Goal: Task Accomplishment & Management: Manage account settings

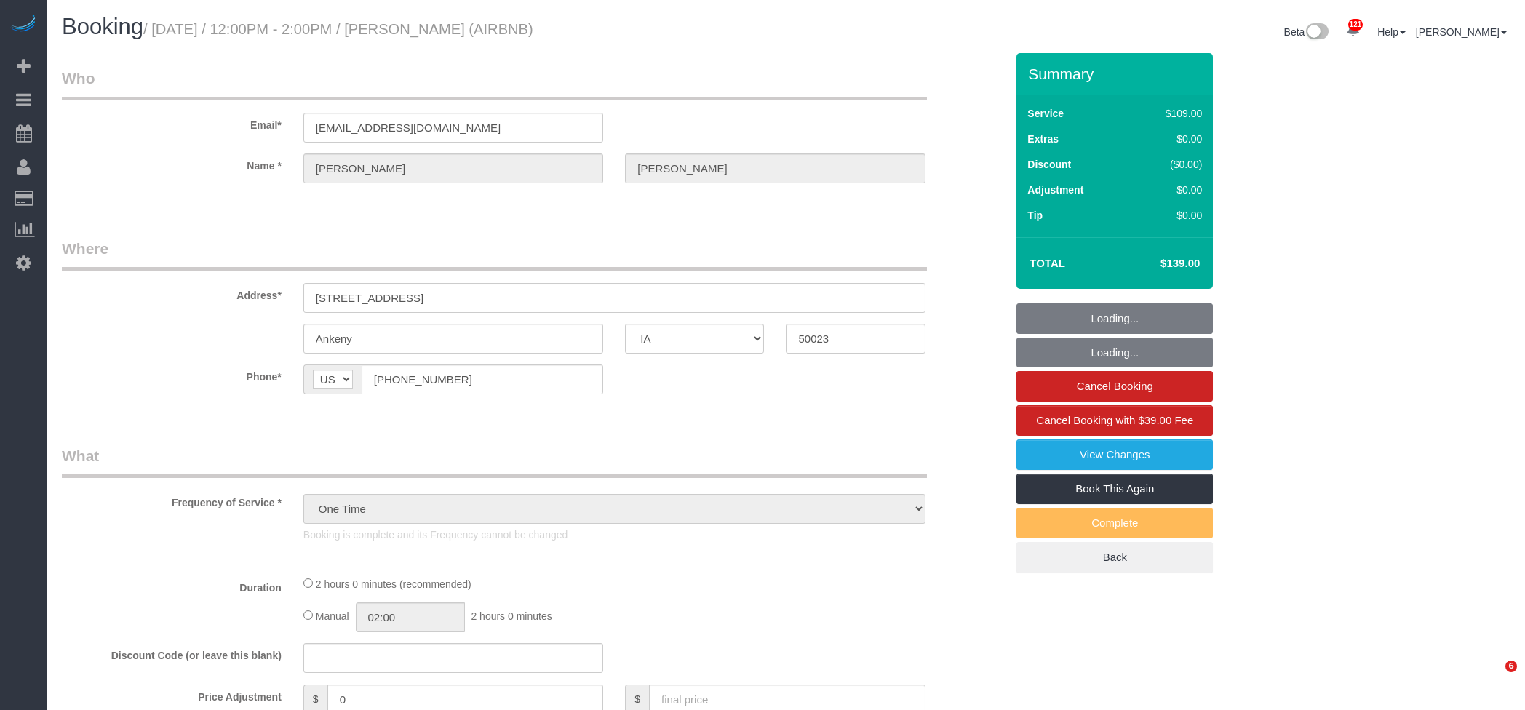
select select "IA"
select select "spot1"
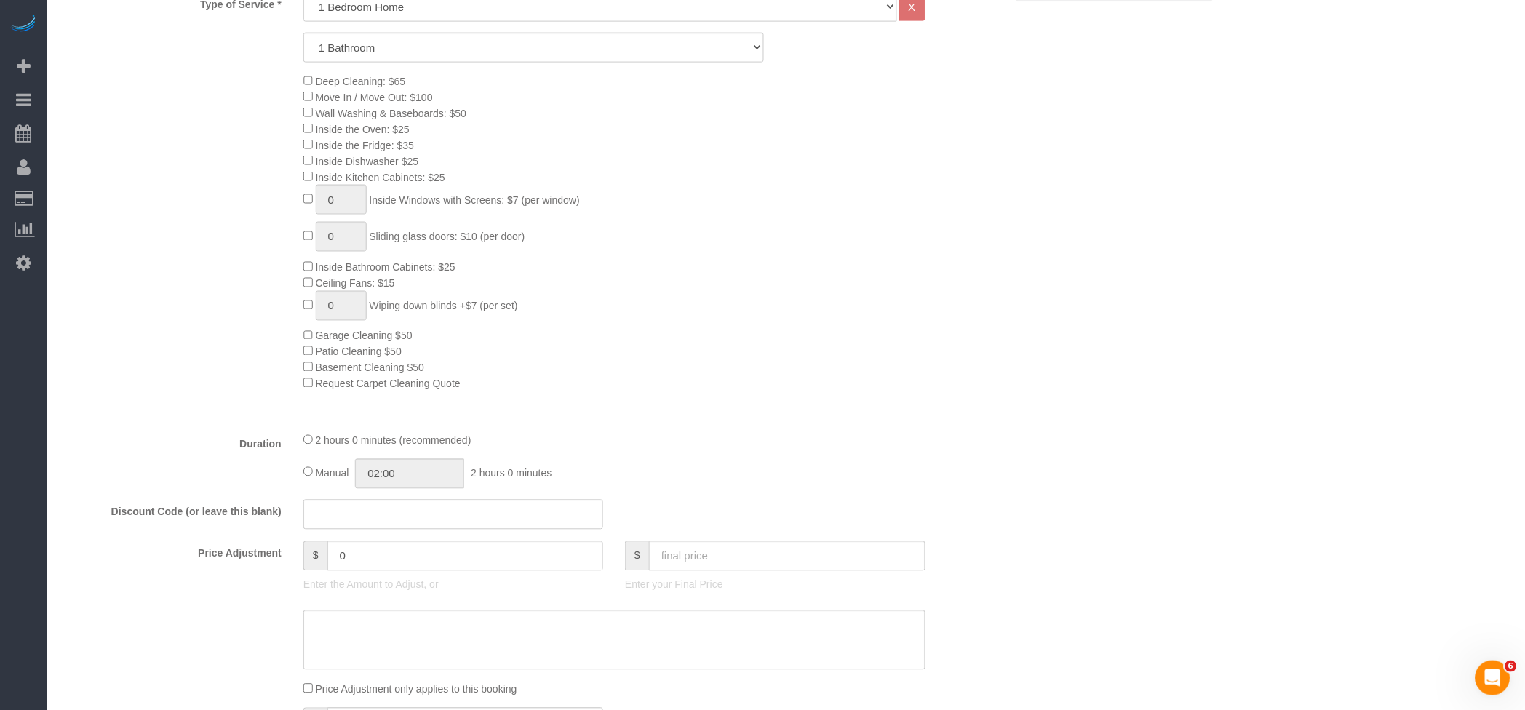
scroll to position [679, 0]
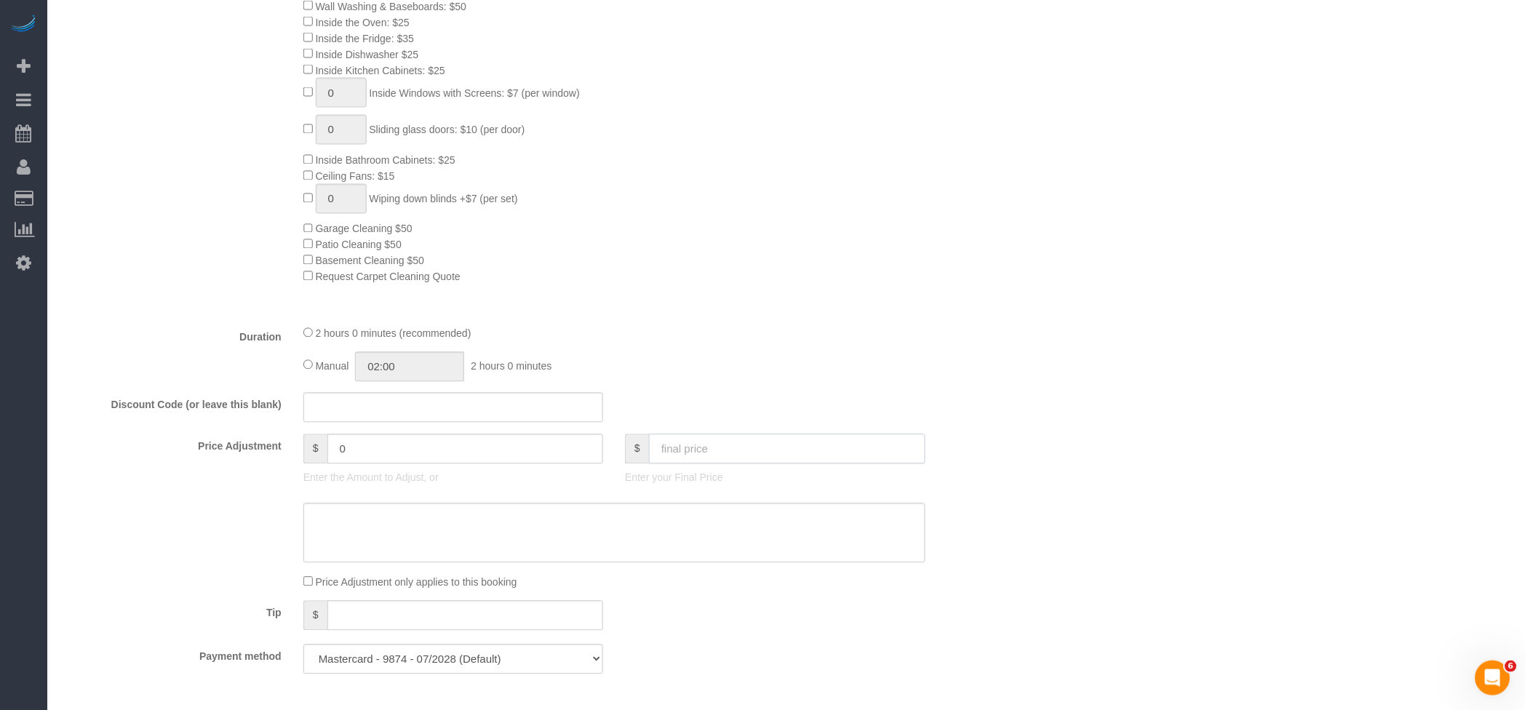
click at [776, 445] on input "text" at bounding box center [787, 449] width 276 height 30
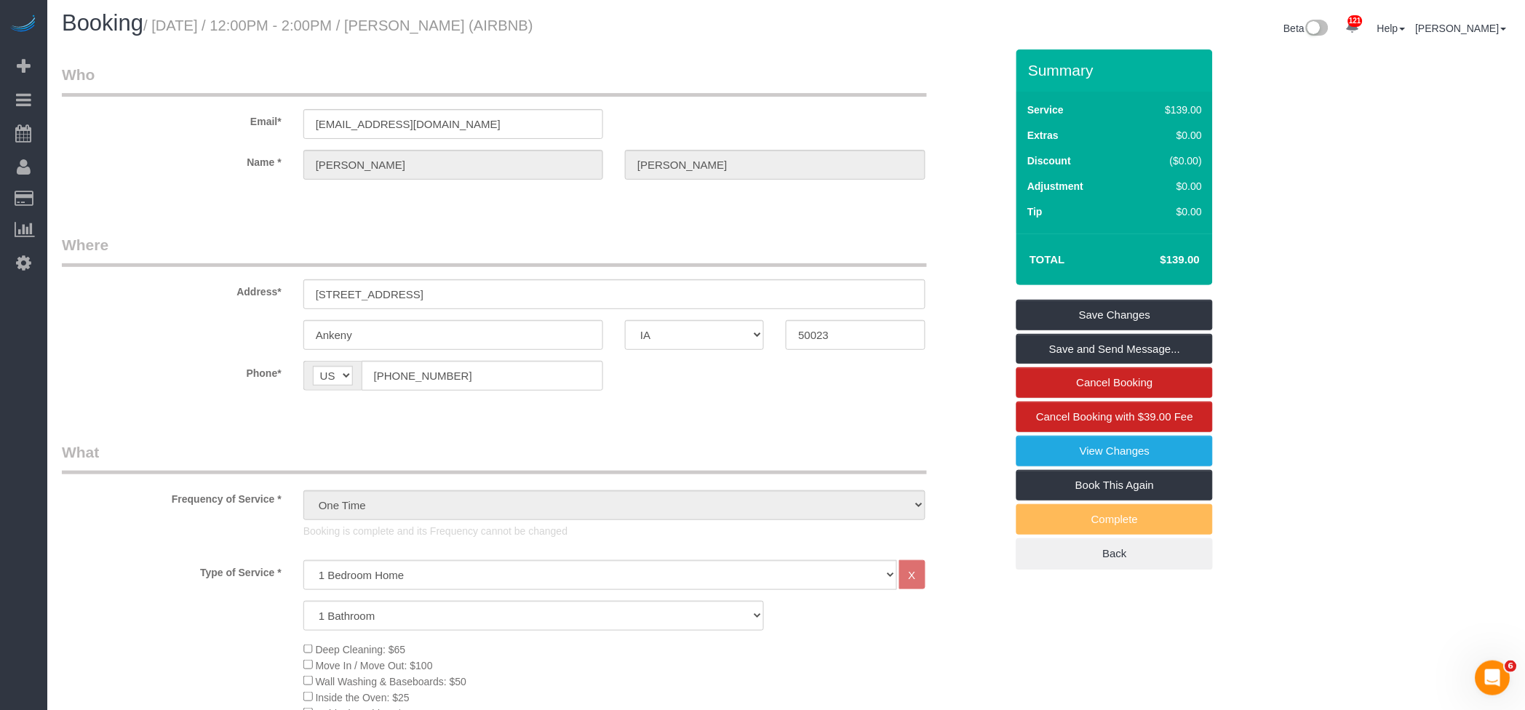
scroll to position [0, 0]
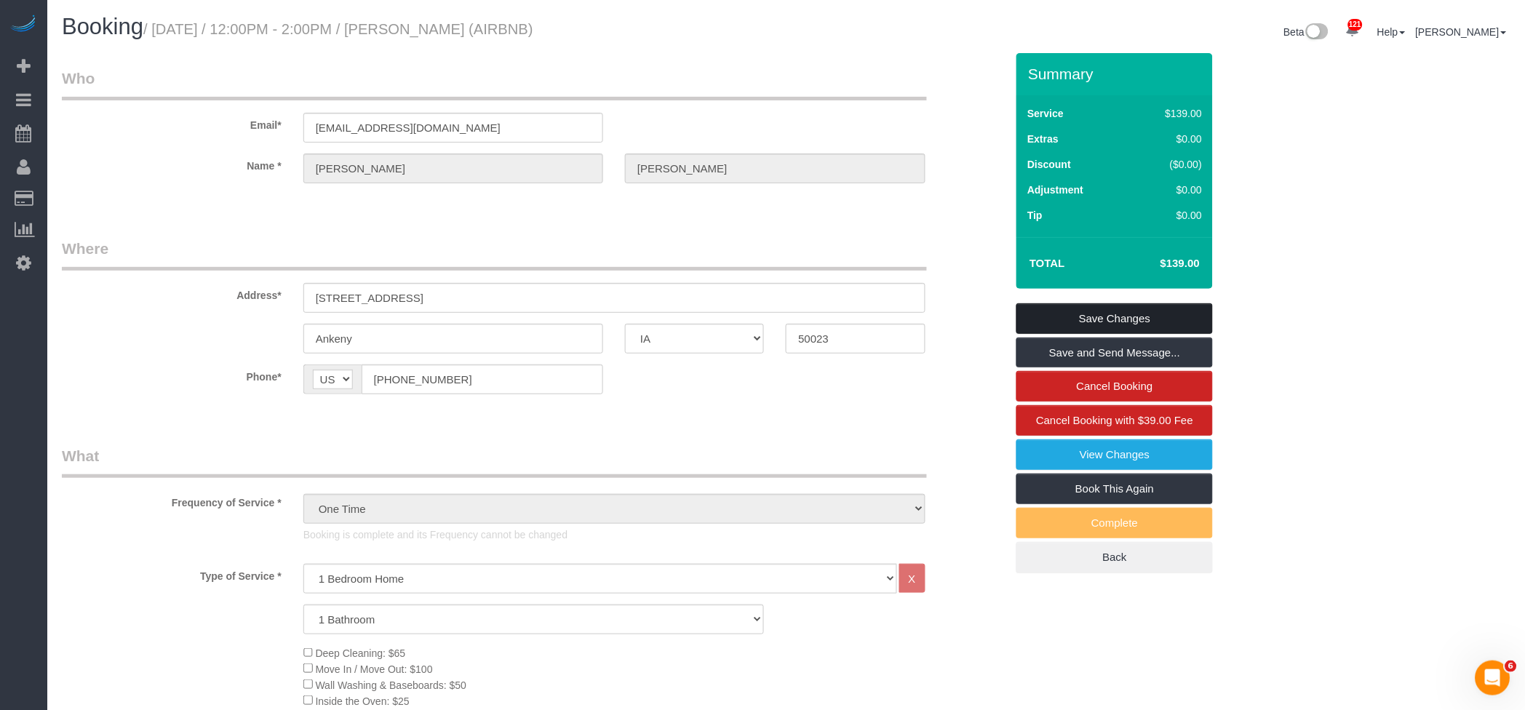
type input "160"
click at [1120, 314] on link "Save Changes" at bounding box center [1114, 318] width 196 height 31
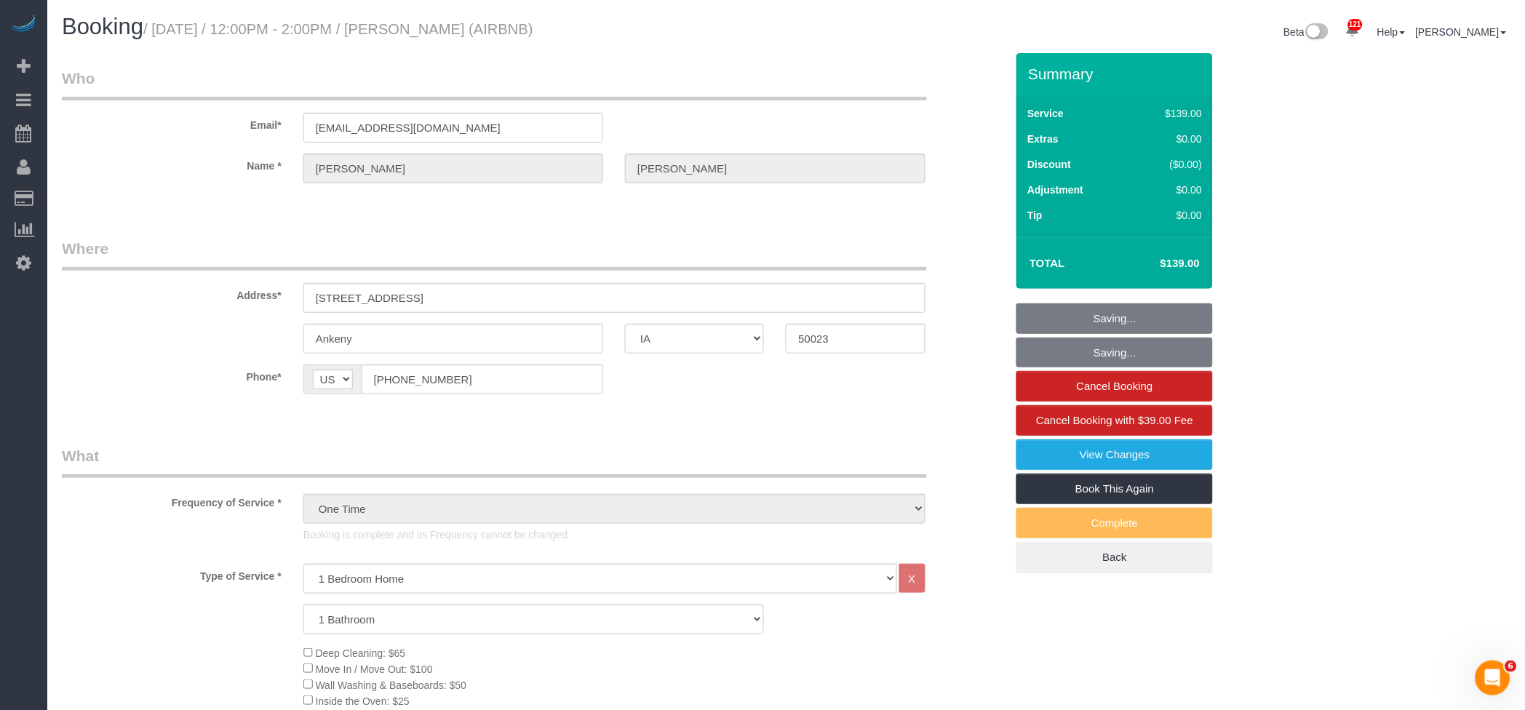
type input "21"
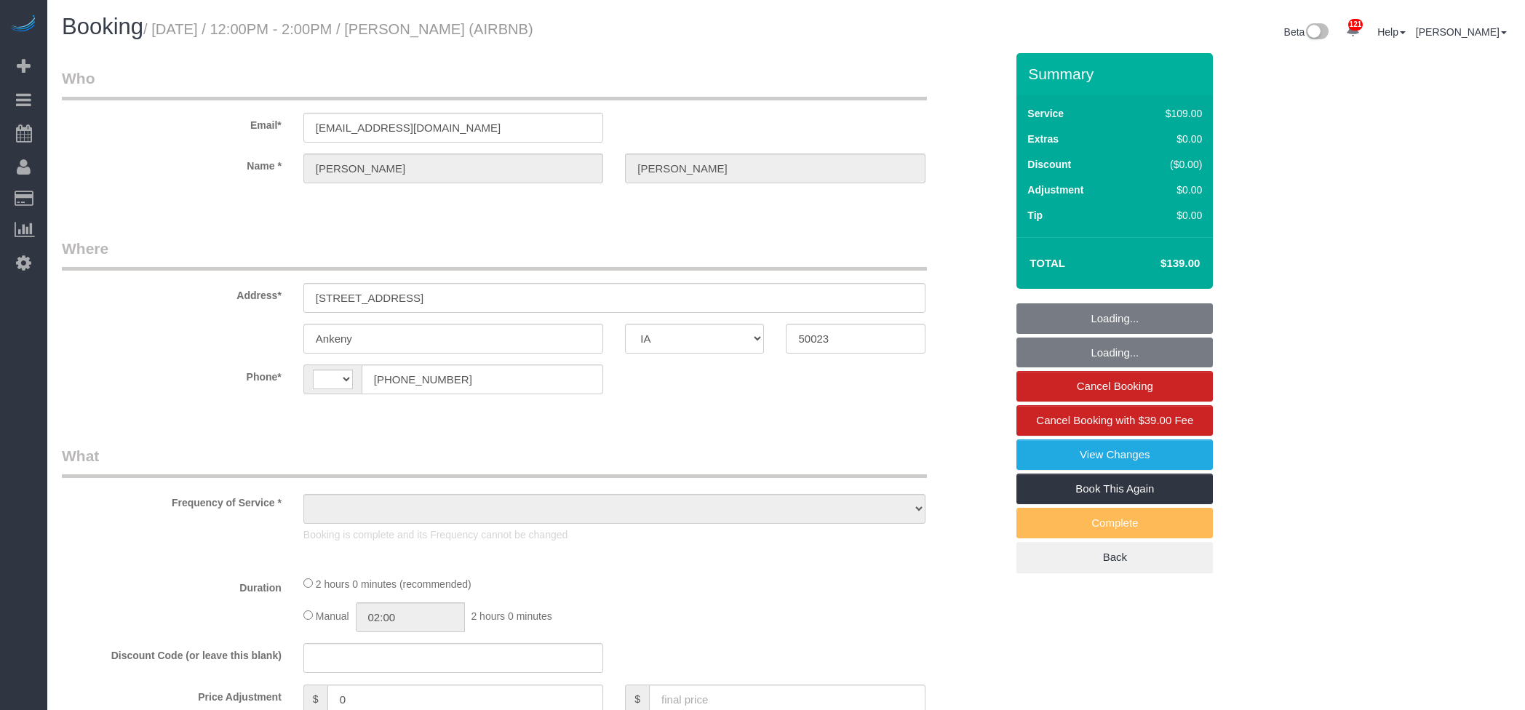
select select "IA"
select select "object:561"
select select "string:US"
select select "object:815"
select select "spot1"
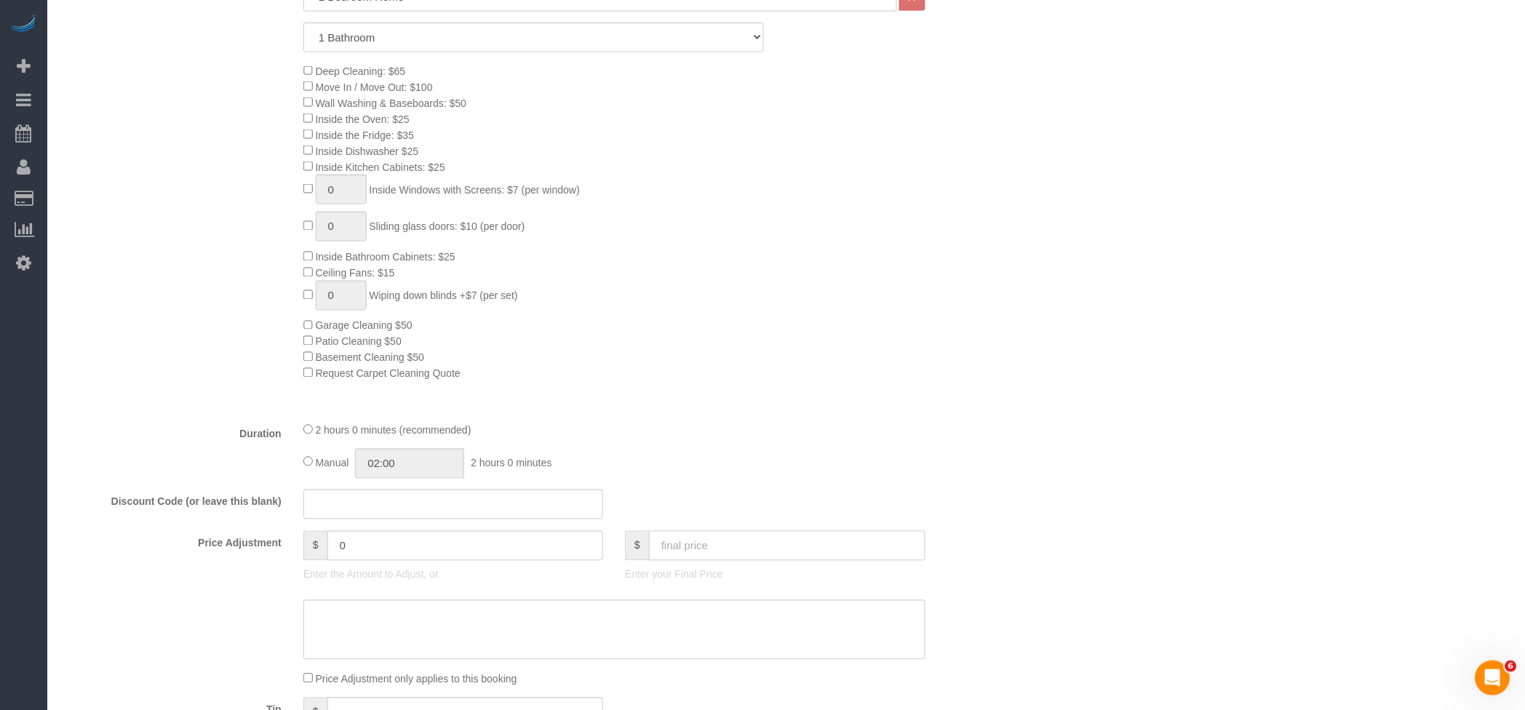
click at [741, 549] on input "text" at bounding box center [787, 546] width 276 height 30
type input "160"
click at [1471, 460] on div "Who Email* hello@emilypertzborn.com Name * Emily Pertzborn Where Address* 101 N…" at bounding box center [786, 588] width 1449 height 2234
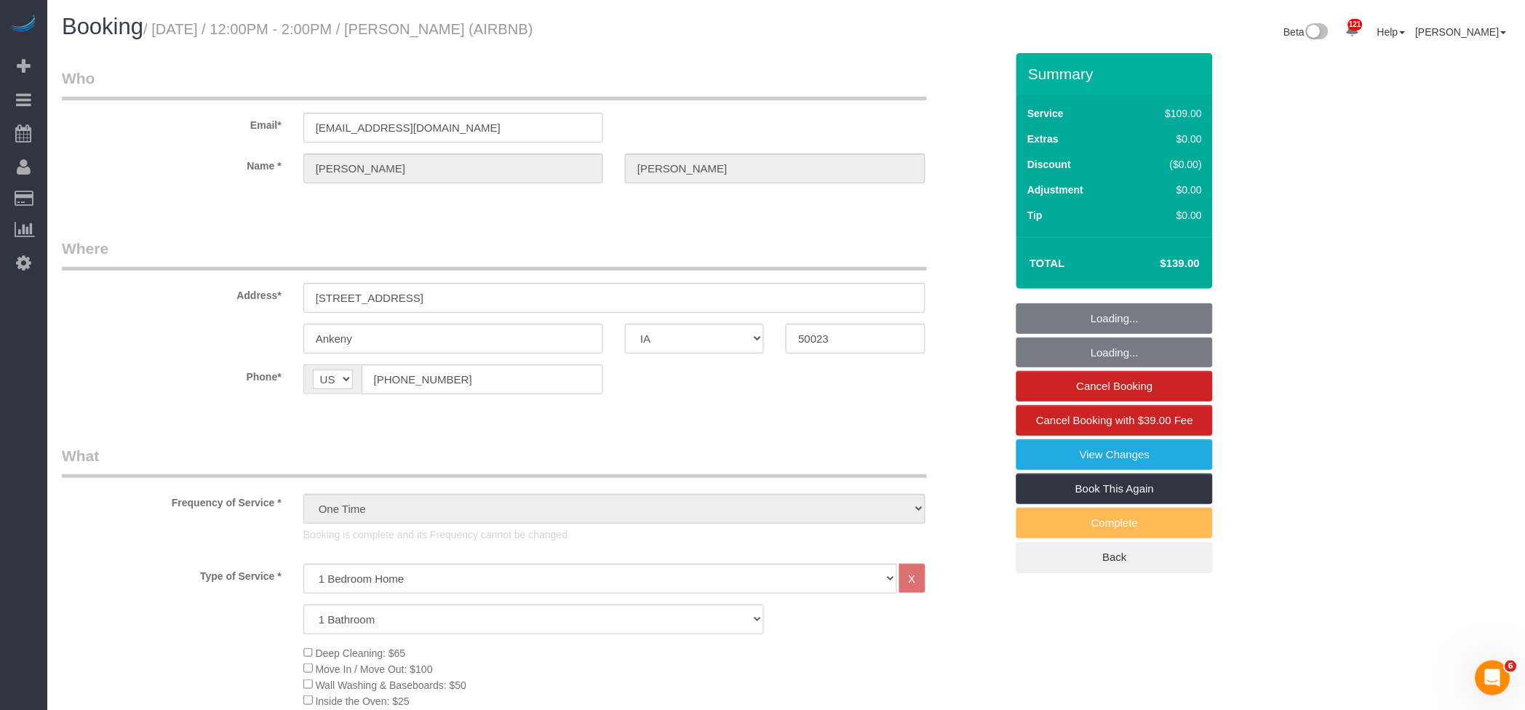
type input "21"
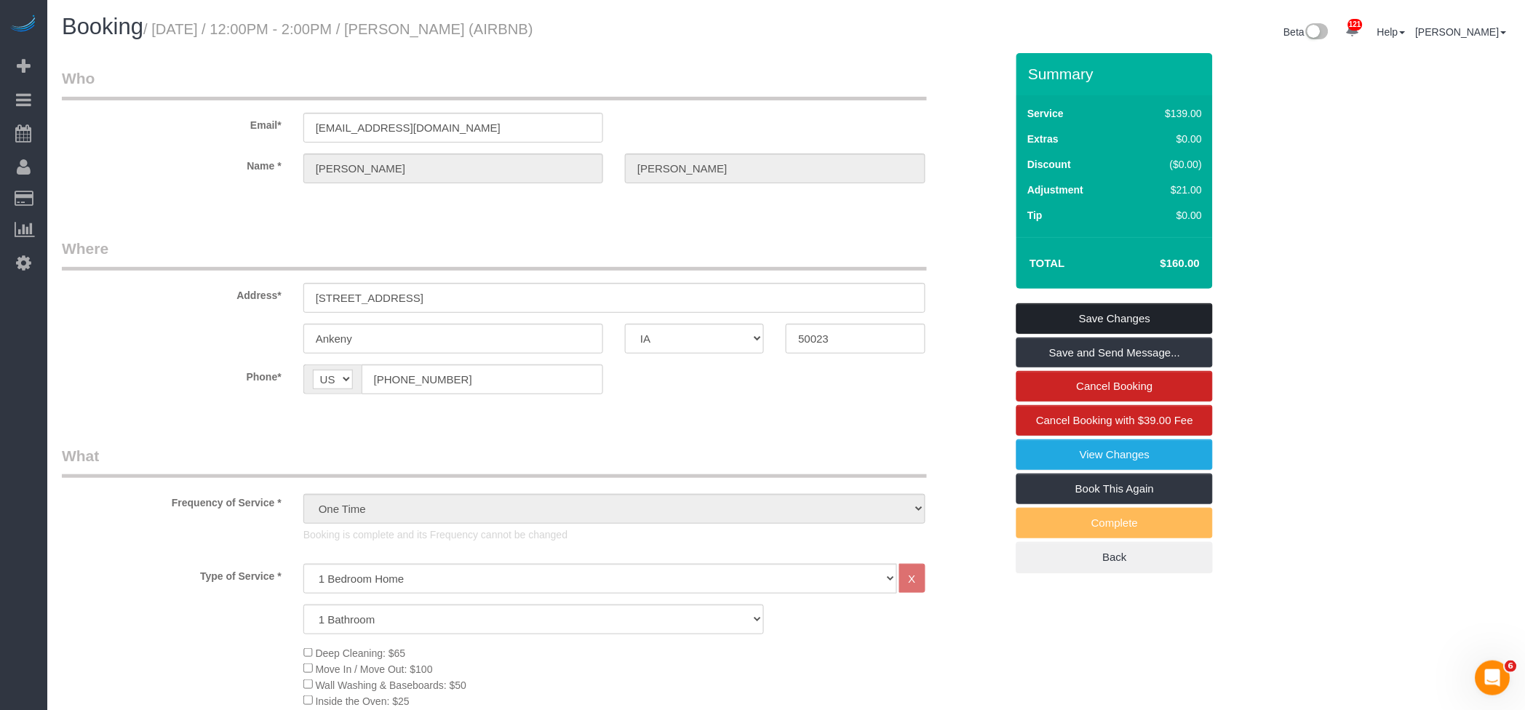
click at [1139, 316] on link "Save Changes" at bounding box center [1114, 318] width 196 height 31
